Goal: Information Seeking & Learning: Find contact information

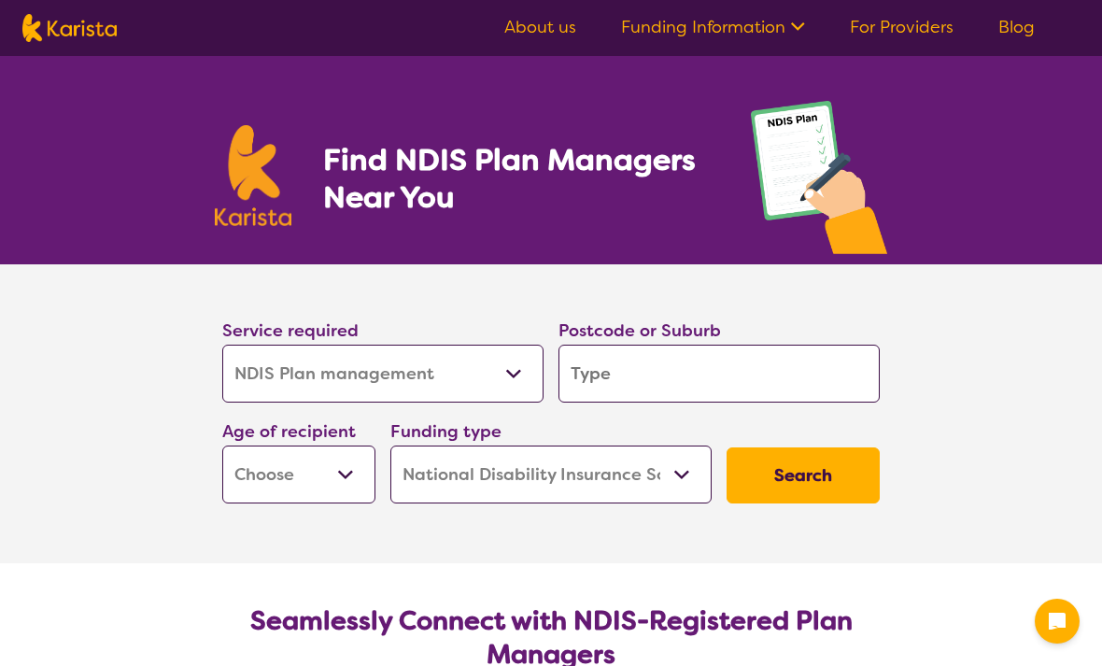
select select "NDIS Plan management"
select select "NDIS"
select select "NDIS Plan management"
select select "NDIS"
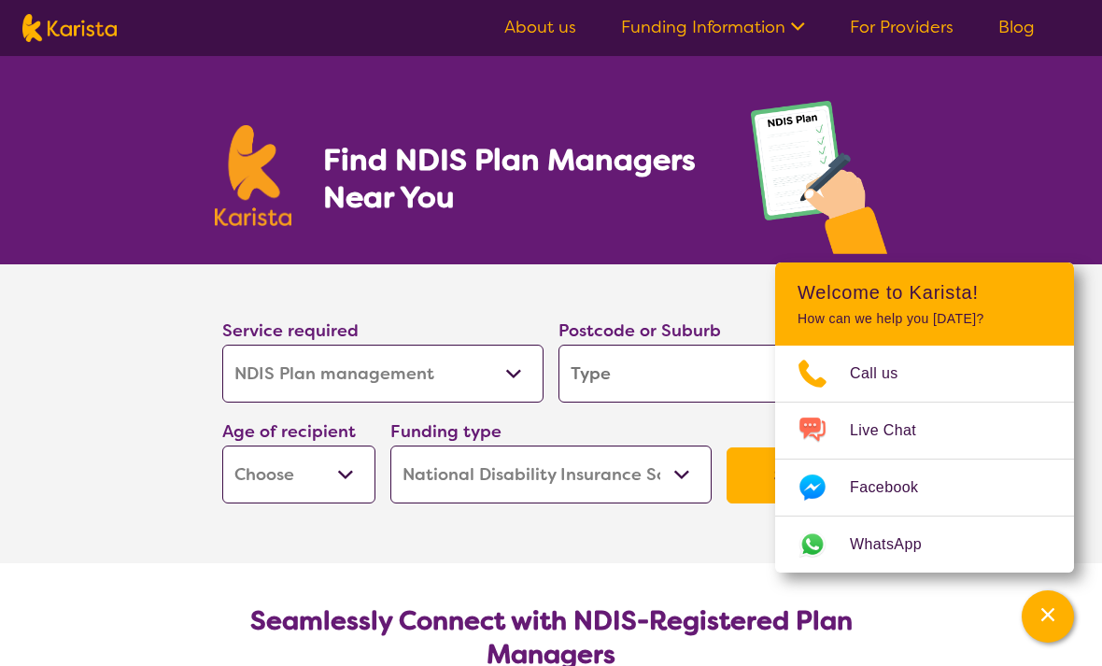
click at [986, 188] on div "Find NDIS Plan Managers Near You" at bounding box center [551, 160] width 1102 height 208
click at [1052, 608] on icon "Channel Menu" at bounding box center [1047, 614] width 13 height 13
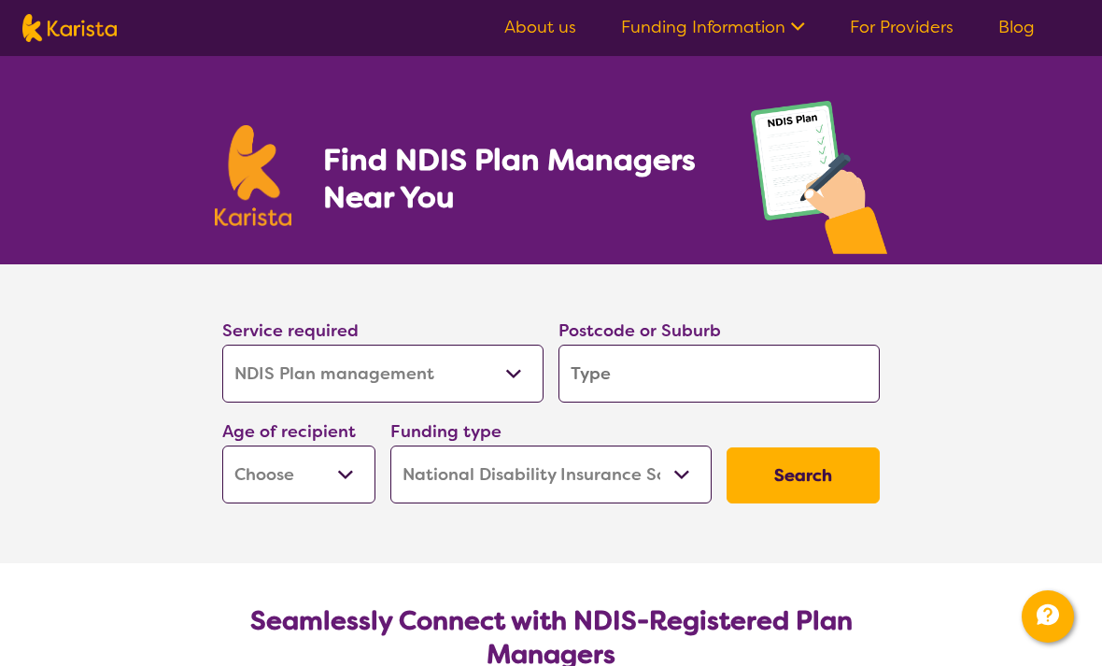
click at [732, 372] on input "search" at bounding box center [719, 374] width 321 height 58
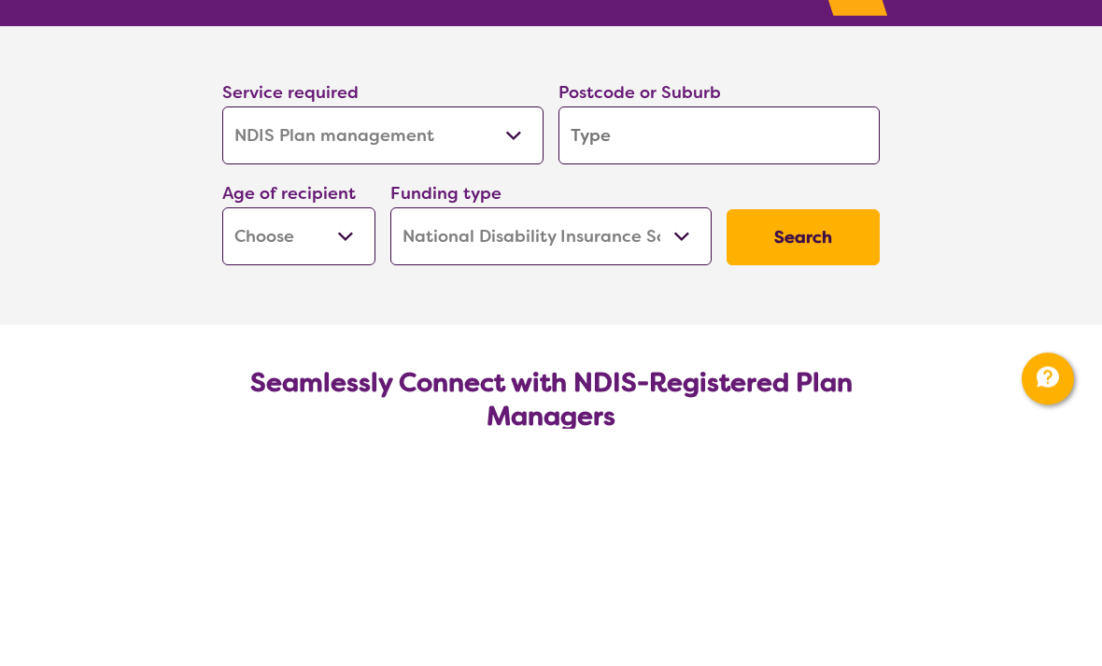
type input "4053"
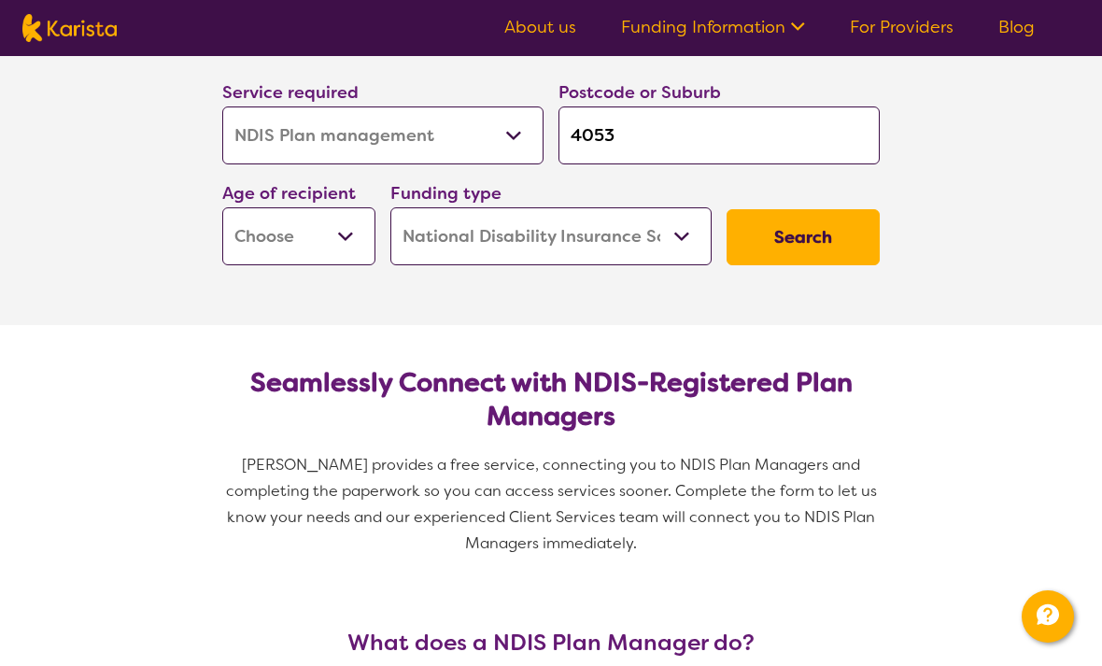
click at [250, 236] on select "Early Childhood - 0 to 9 Child - 10 to 11 Adolescent - 12 to 17 Adult - 18 to 6…" at bounding box center [298, 236] width 153 height 58
select select "AS"
click at [836, 245] on button "Search" at bounding box center [803, 237] width 153 height 56
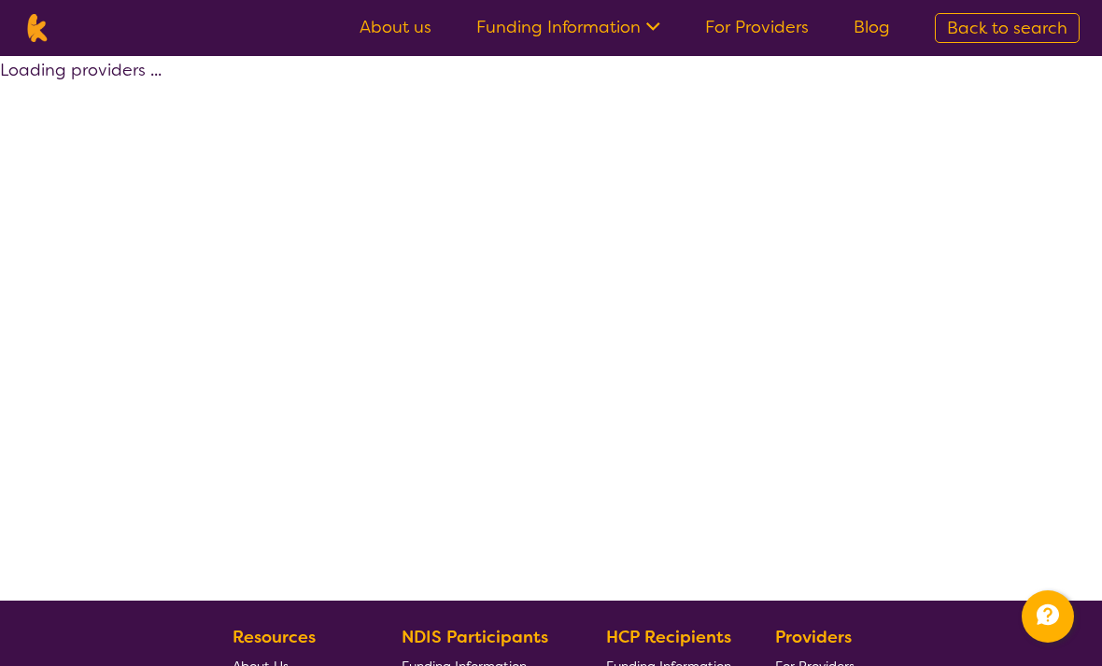
select select "by_score"
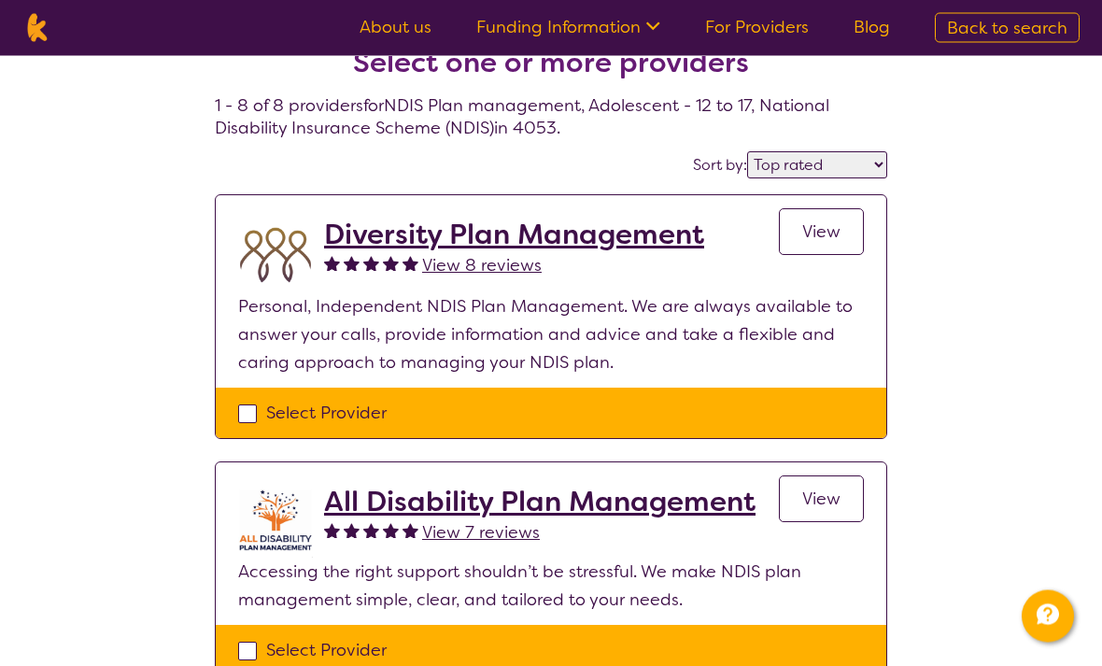
scroll to position [34, 0]
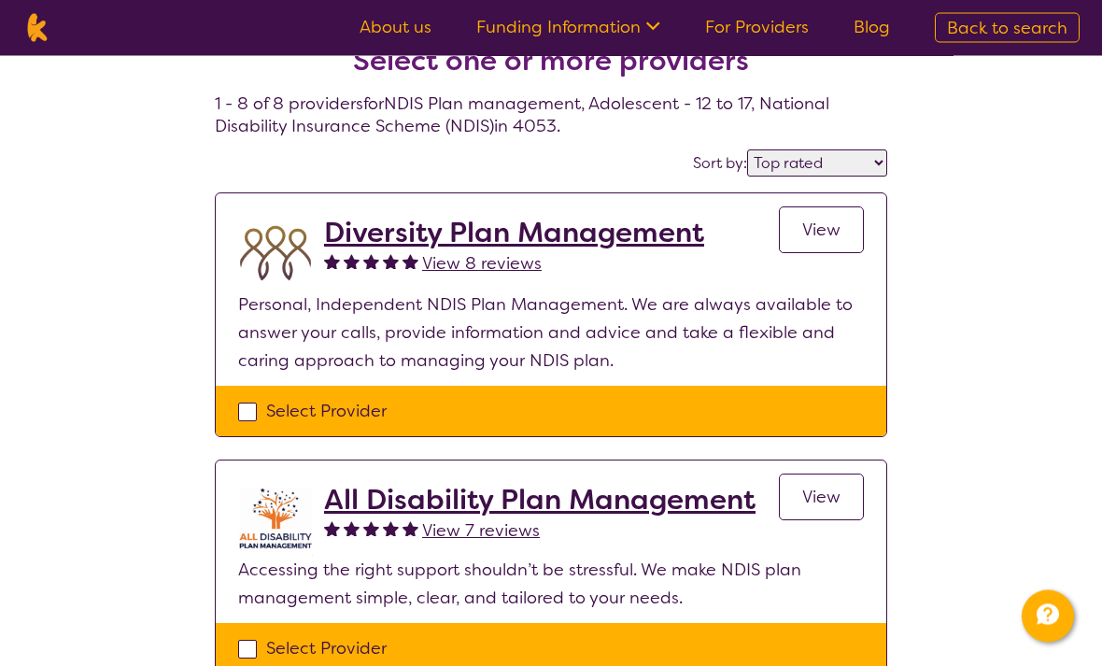
click at [355, 243] on h2 "Diversity Plan Management" at bounding box center [514, 234] width 380 height 34
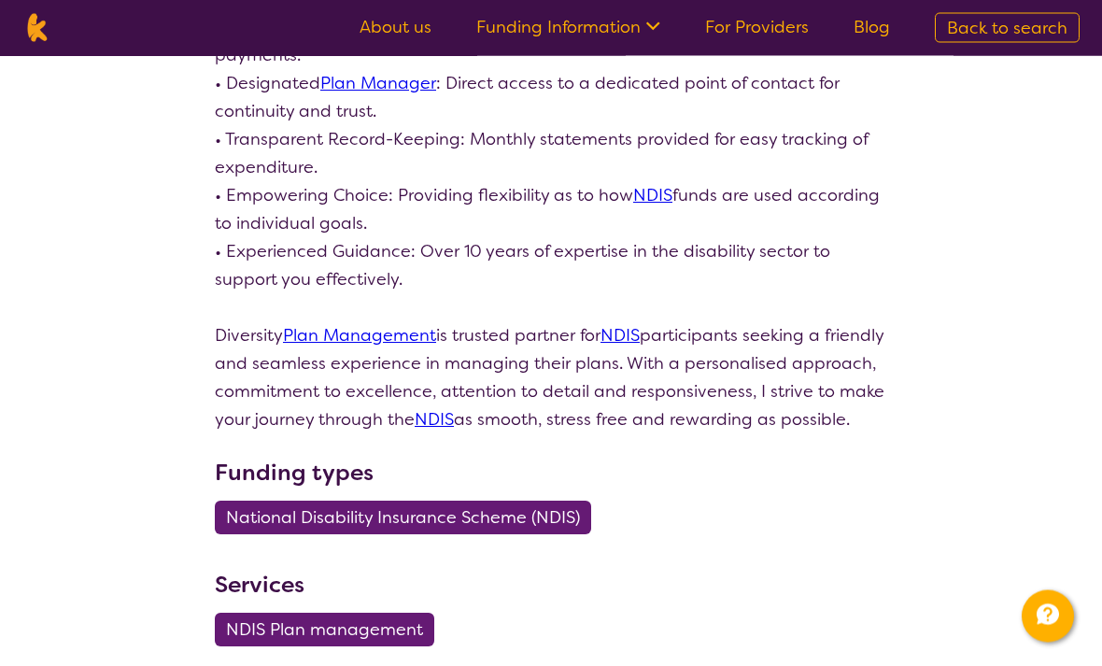
scroll to position [625, 0]
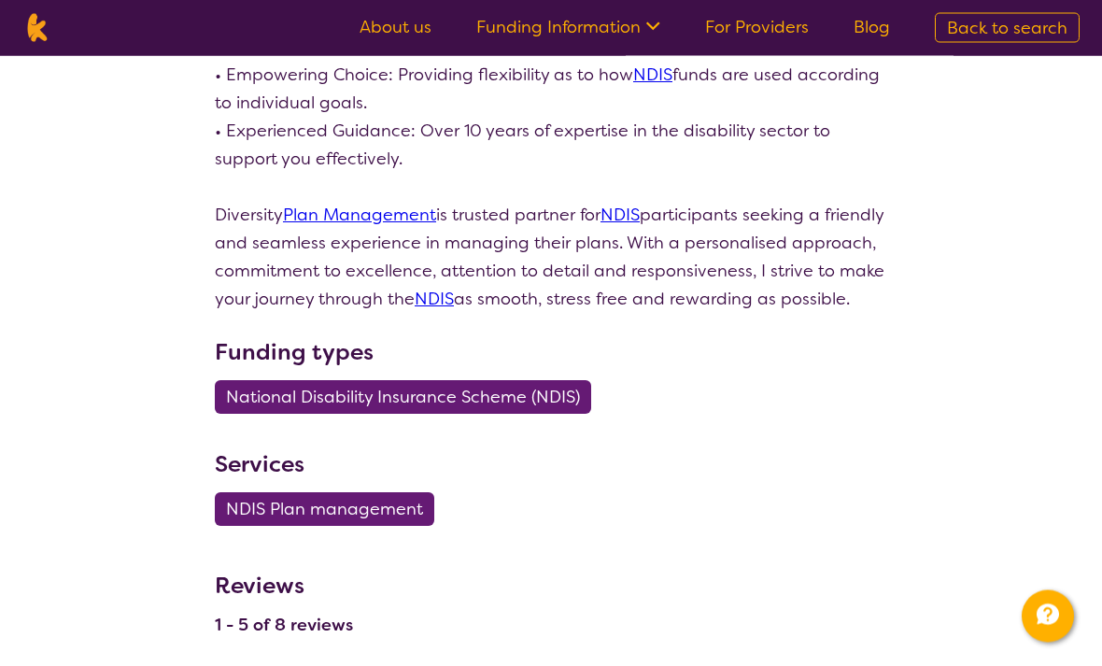
select select "by_score"
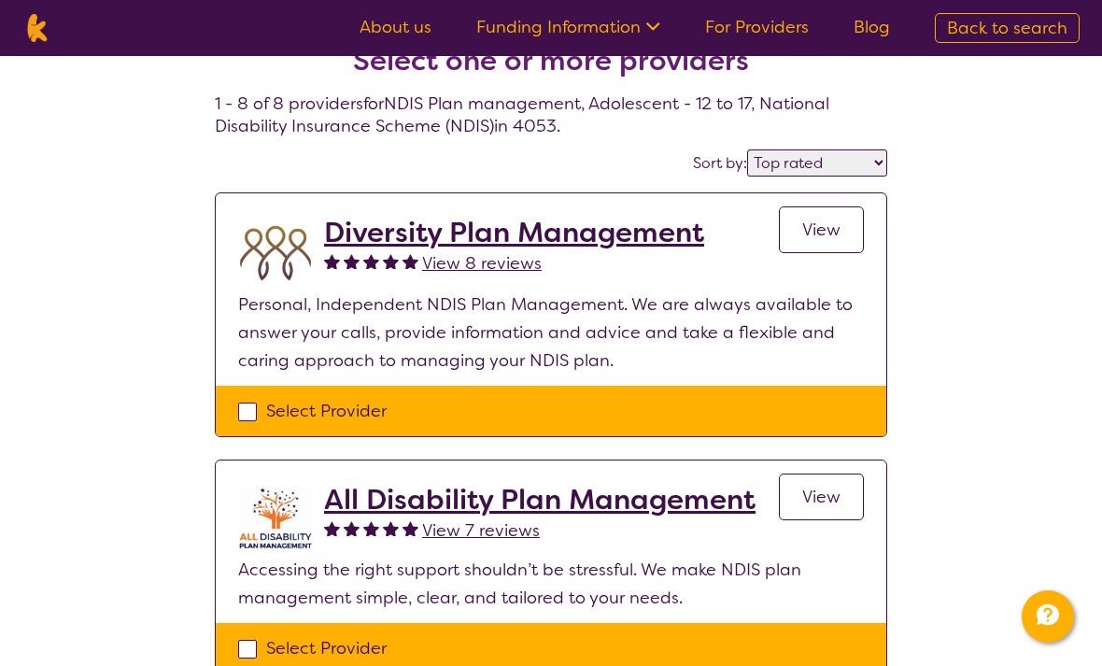
select select "NDIS Plan management"
select select "AS"
select select "NDIS"
select select "NDIS Plan management"
select select "AS"
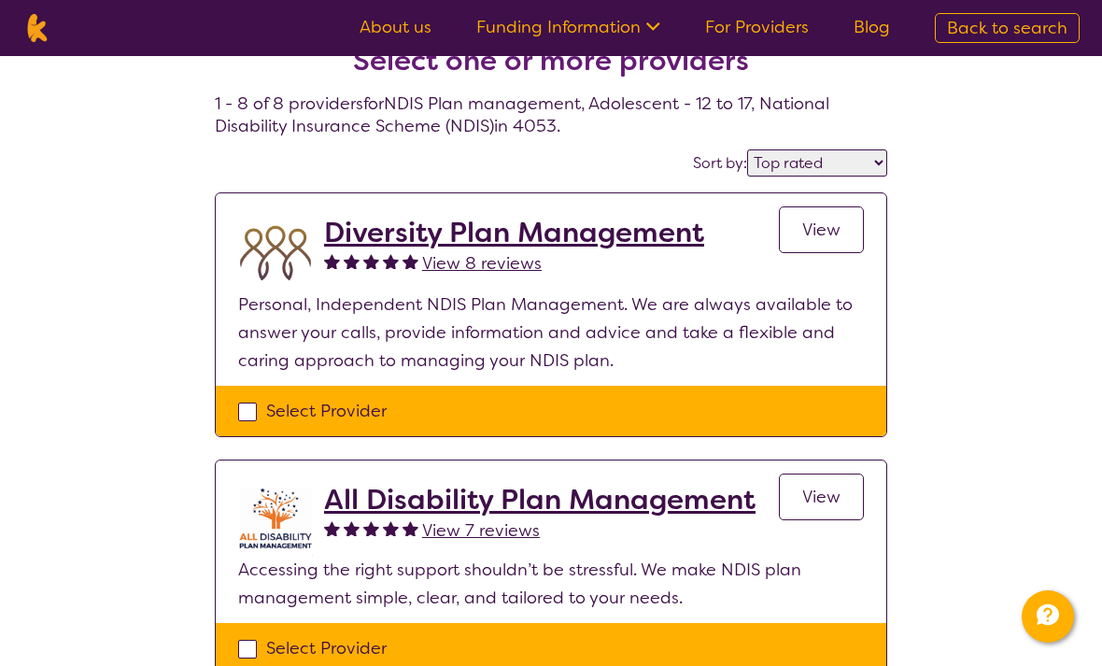
select select "NDIS"
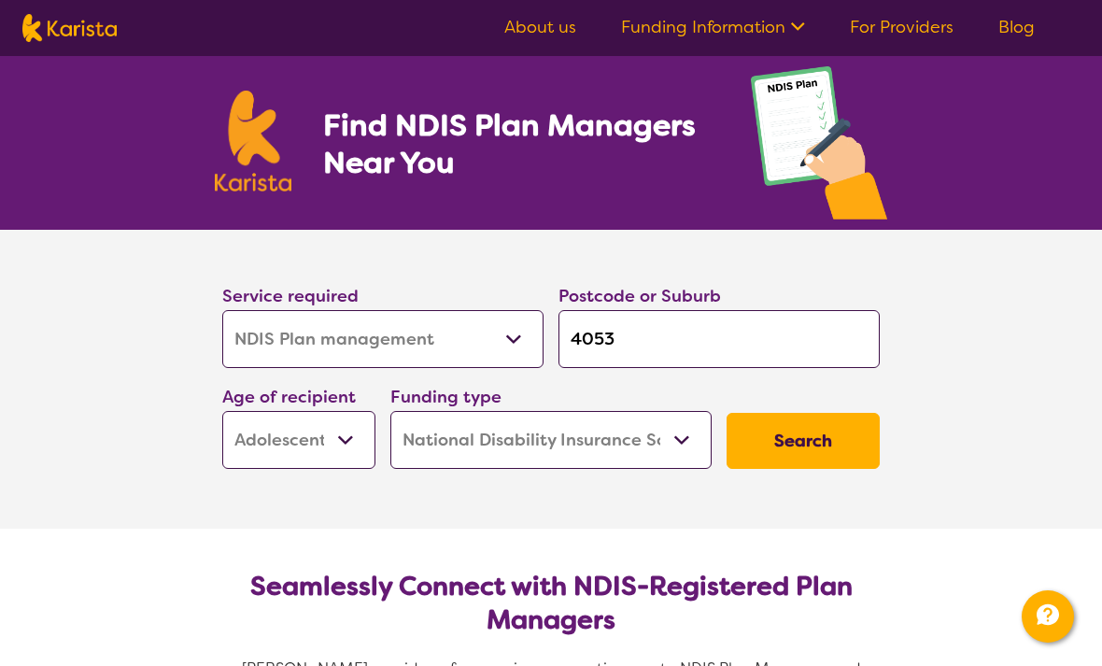
scroll to position [178, 0]
